Goal: Information Seeking & Learning: Learn about a topic

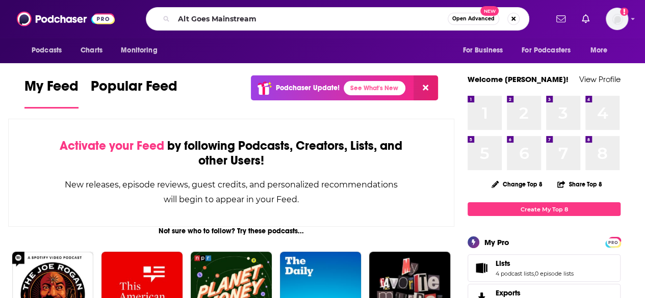
type input "Alt Goes Mainstream"
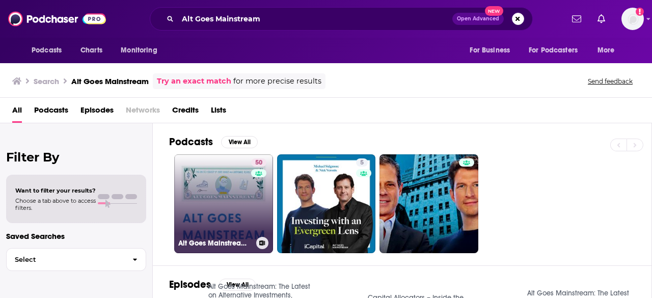
click at [220, 186] on link "50 Alt Goes Mainstream: The Latest on Alternative Investments, WealthTech, & Pr…" at bounding box center [223, 203] width 99 height 99
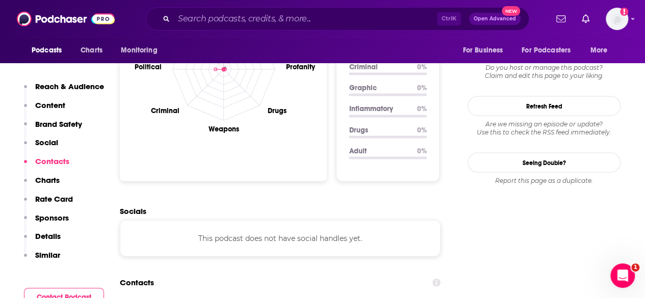
scroll to position [1003, 0]
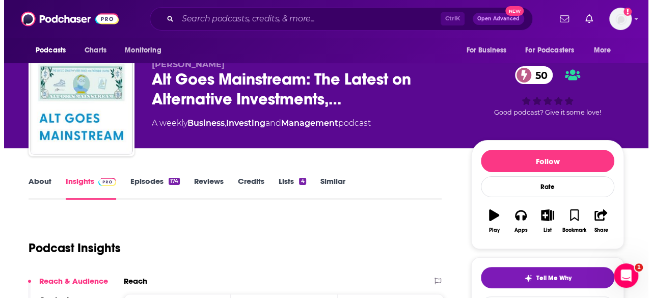
scroll to position [0, 0]
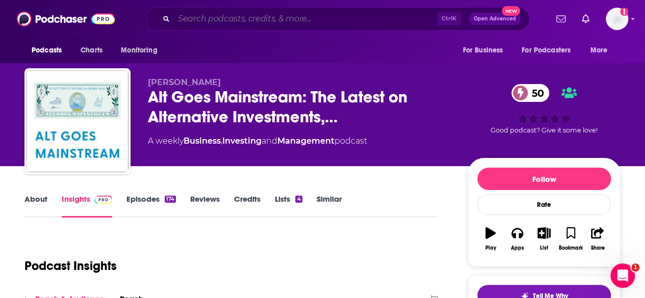
click at [234, 12] on input "Search podcasts, credits, & more..." at bounding box center [305, 19] width 263 height 16
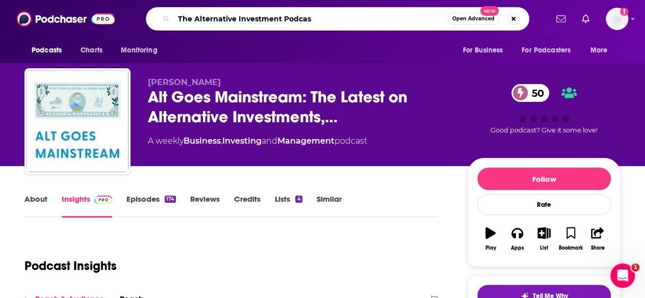
type input "The Alternative Investment Podcast"
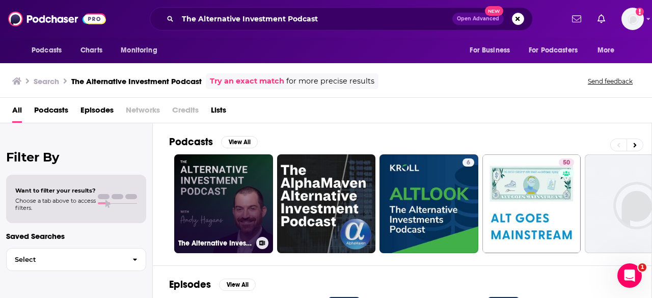
click at [242, 179] on link "The Alternative Investment Podcast" at bounding box center [223, 203] width 99 height 99
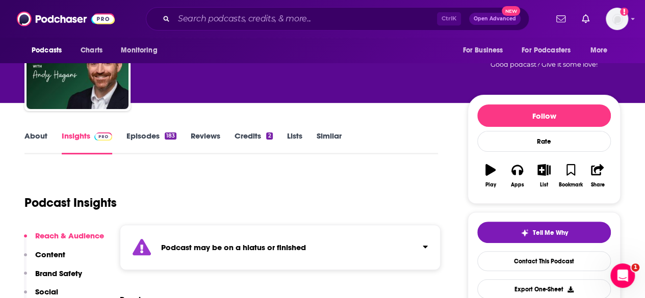
scroll to position [25, 0]
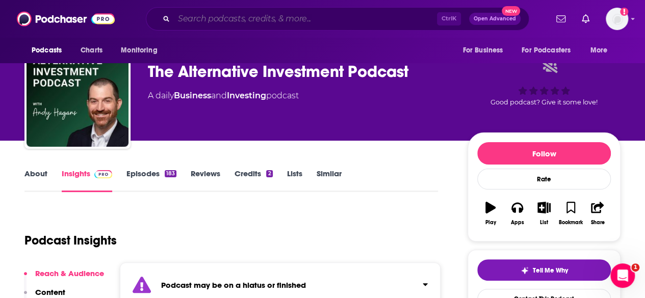
click at [217, 22] on input "Search podcasts, credits, & more..." at bounding box center [305, 19] width 263 height 16
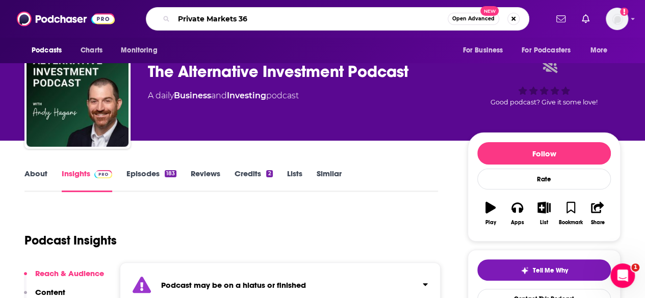
type input "Private Markets 360"
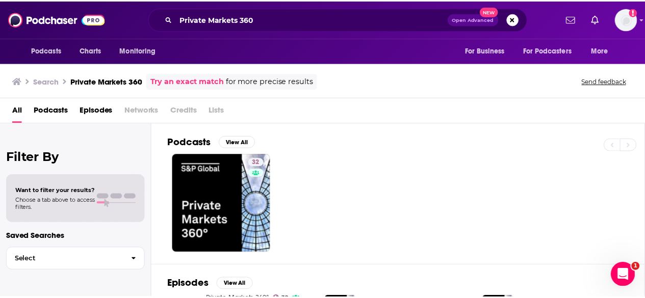
scroll to position [37, 0]
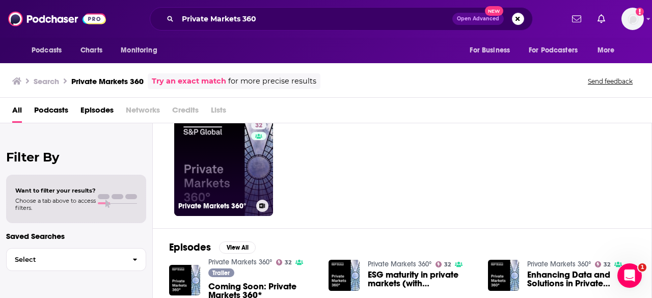
click at [226, 151] on link "32 Private Markets 360°" at bounding box center [223, 166] width 99 height 99
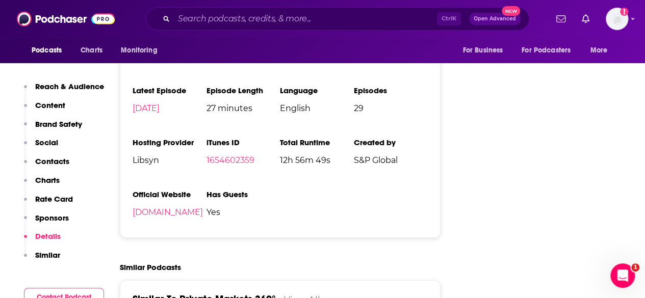
scroll to position [1434, 0]
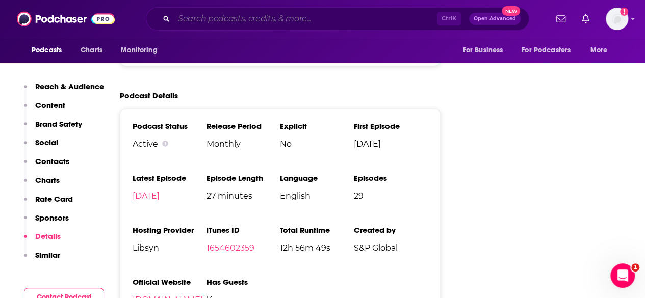
click at [209, 14] on input "Search podcasts, credits, & more..." at bounding box center [305, 19] width 263 height 16
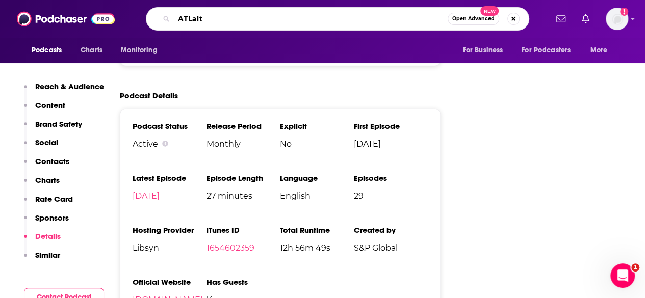
type input "ATLalts"
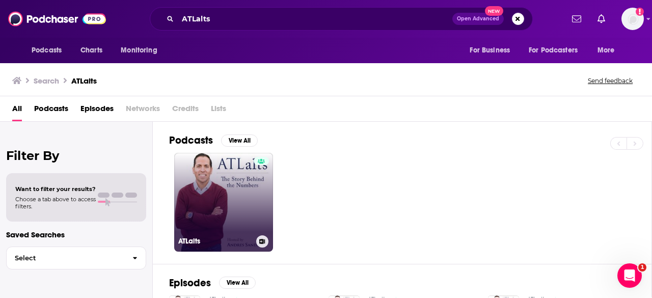
click at [224, 186] on link "ATLalts" at bounding box center [223, 202] width 99 height 99
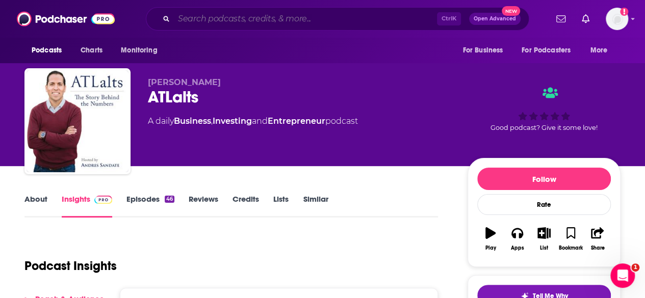
click at [256, 18] on input "Search podcasts, credits, & more..." at bounding box center [305, 19] width 263 height 16
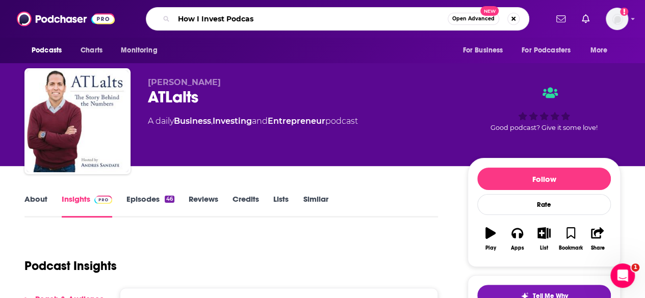
type input "How I Invest Podcast"
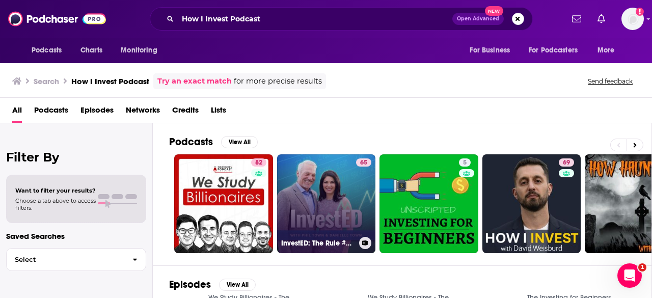
scroll to position [75, 0]
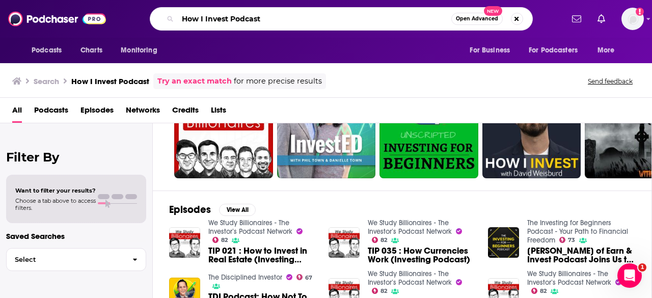
drag, startPoint x: 181, startPoint y: 18, endPoint x: 325, endPoint y: 16, distance: 143.7
click at [325, 16] on input "How I Invest Podcast" at bounding box center [315, 19] width 274 height 16
type input "Private Markets Podcast"
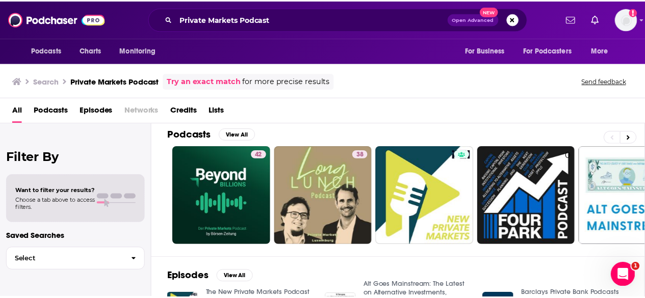
scroll to position [5, 0]
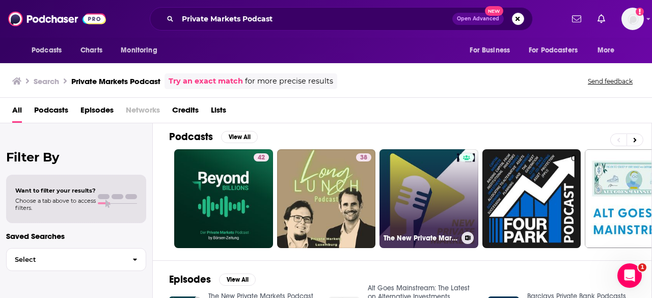
click at [444, 188] on link "The New Private Markets Podcast" at bounding box center [429, 198] width 99 height 99
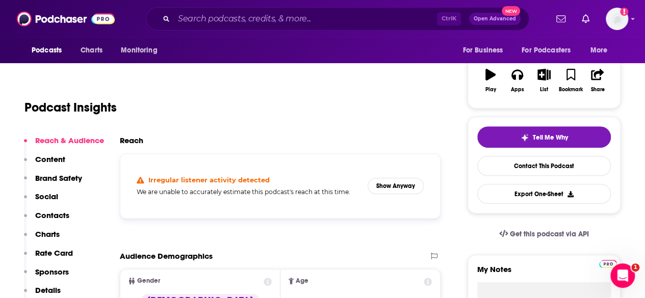
scroll to position [160, 0]
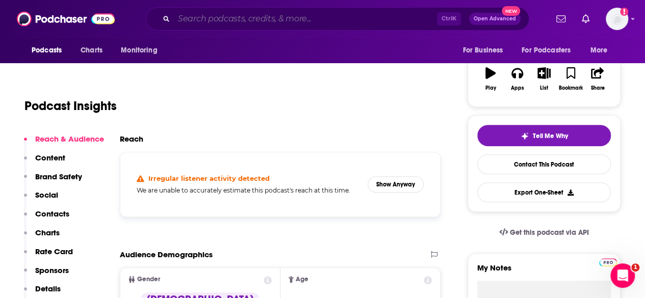
click at [220, 16] on input "Search podcasts, credits, & more..." at bounding box center [305, 19] width 263 height 16
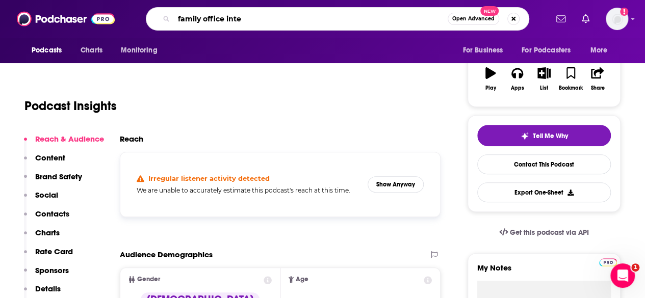
type input "family office intel"
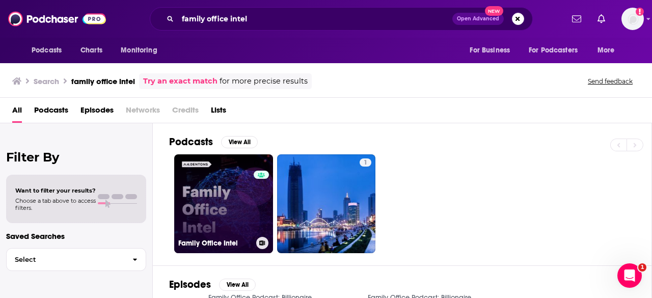
click at [228, 178] on link "0 Family Office Intel" at bounding box center [223, 203] width 99 height 99
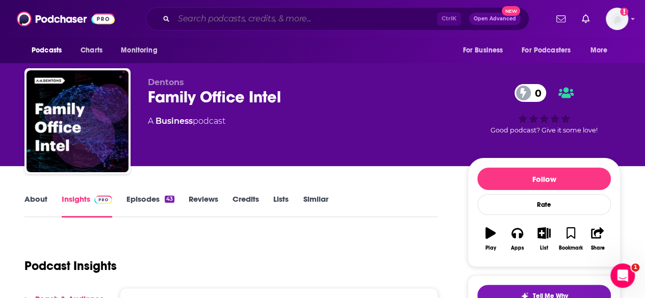
click at [316, 12] on input "Search podcasts, credits, & more..." at bounding box center [305, 19] width 263 height 16
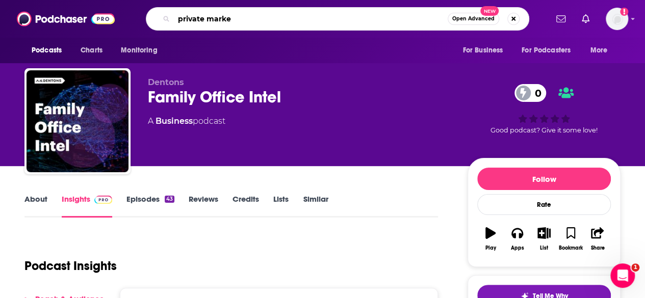
type input "private market"
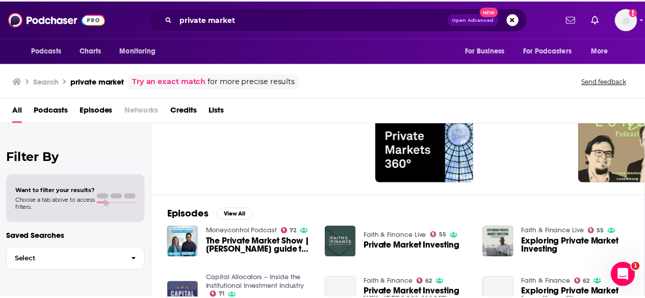
scroll to position [38, 0]
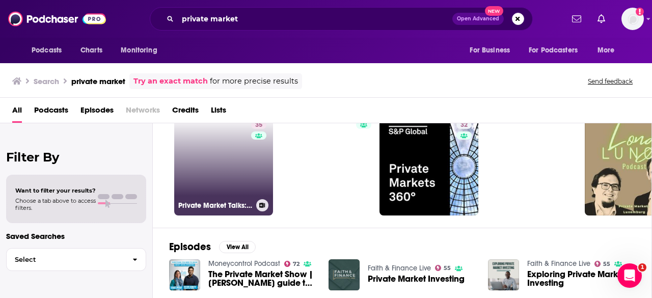
click at [237, 165] on link "35 Private Market Talks: Conversations and insights on the private markets with…" at bounding box center [223, 166] width 99 height 99
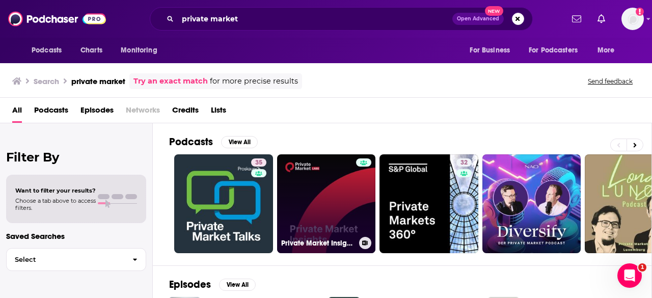
click at [342, 207] on link "Private Market Insights" at bounding box center [326, 203] width 99 height 99
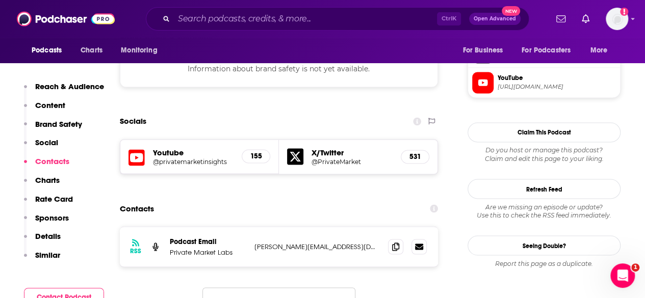
scroll to position [872, 0]
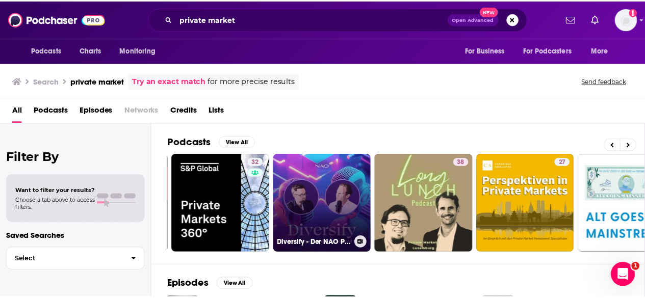
scroll to position [0, 247]
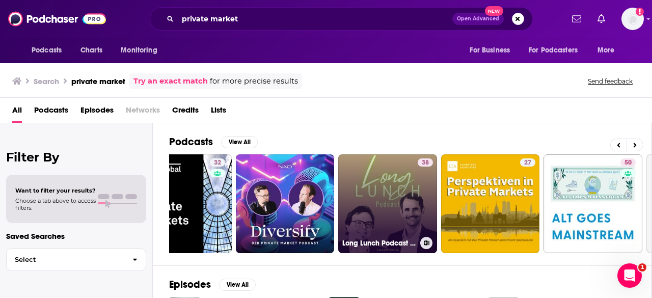
click at [384, 191] on link "38 Long Lunch Podcast | Private Markets | [GEOGRAPHIC_DATA]" at bounding box center [387, 203] width 99 height 99
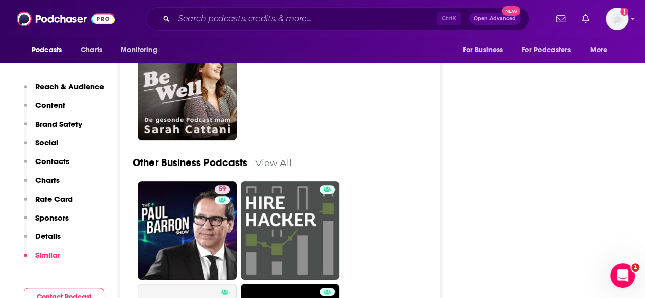
scroll to position [2094, 0]
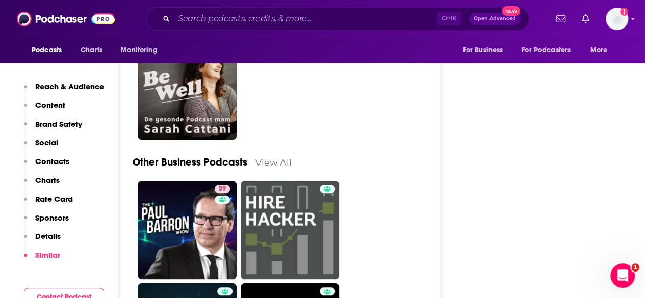
drag, startPoint x: 127, startPoint y: 227, endPoint x: 136, endPoint y: 197, distance: 31.4
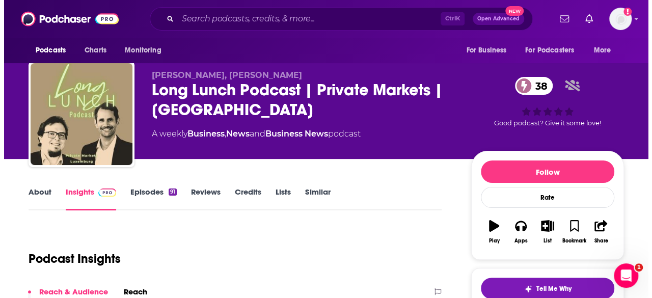
scroll to position [0, 0]
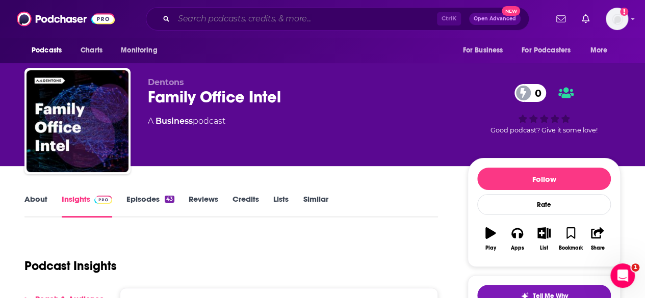
click at [204, 19] on input "Search podcasts, credits, & more..." at bounding box center [305, 19] width 263 height 16
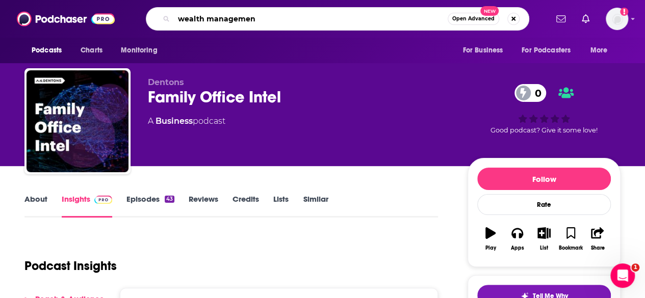
type input "wealth management"
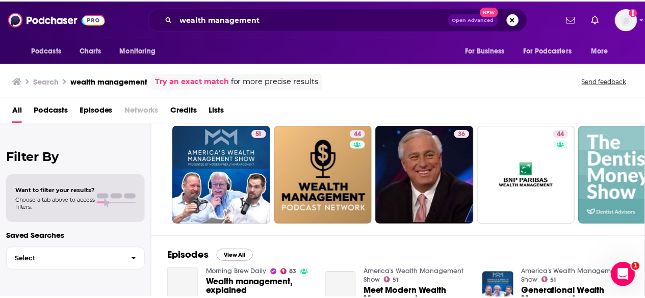
scroll to position [89, 0]
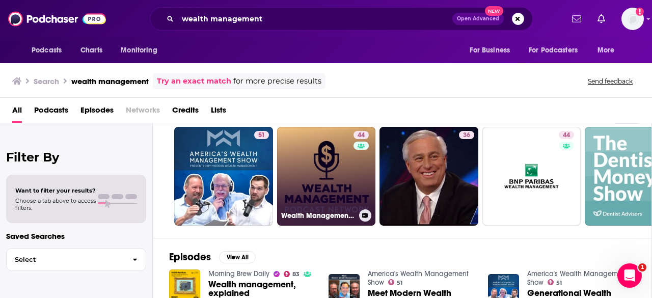
click at [320, 174] on link "44 Wealth Management Podcast Network" at bounding box center [326, 176] width 99 height 99
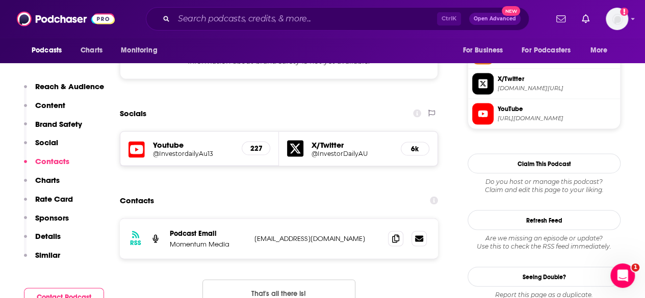
scroll to position [1020, 0]
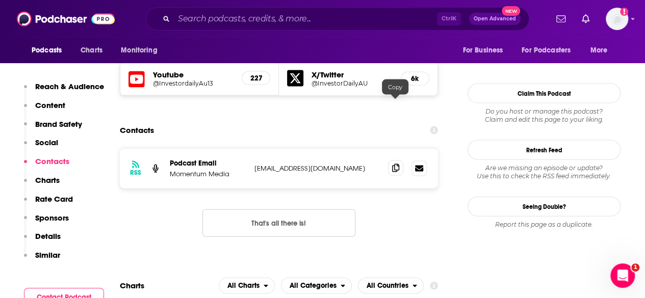
click at [392, 164] on icon at bounding box center [395, 168] width 7 height 8
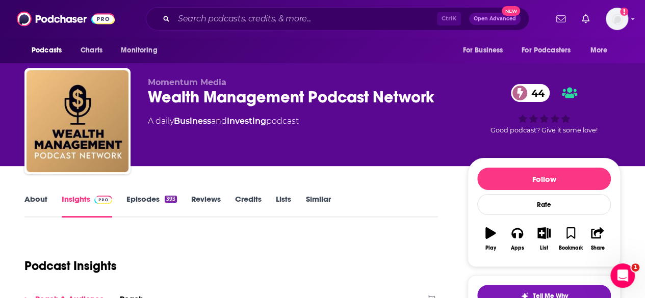
scroll to position [26, 0]
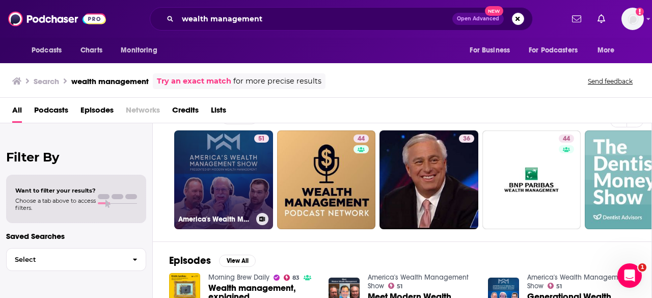
click at [203, 184] on link "51 America's Wealth Management Show" at bounding box center [223, 179] width 99 height 99
